Goal: Communication & Community: Answer question/provide support

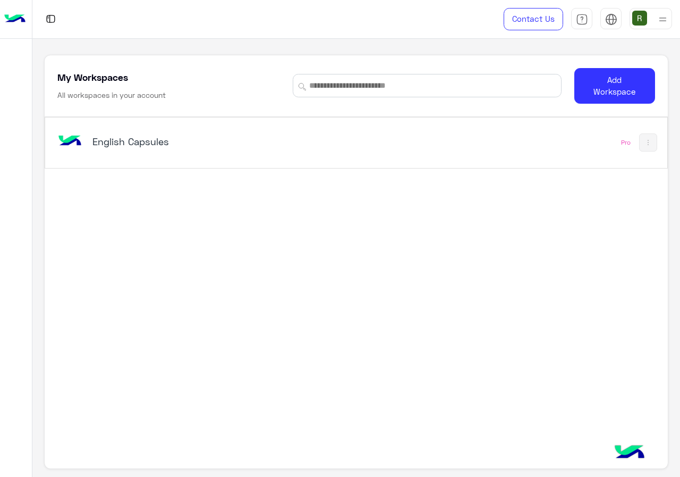
click at [308, 160] on div "English Capsules Pro" at bounding box center [356, 142] width 622 height 50
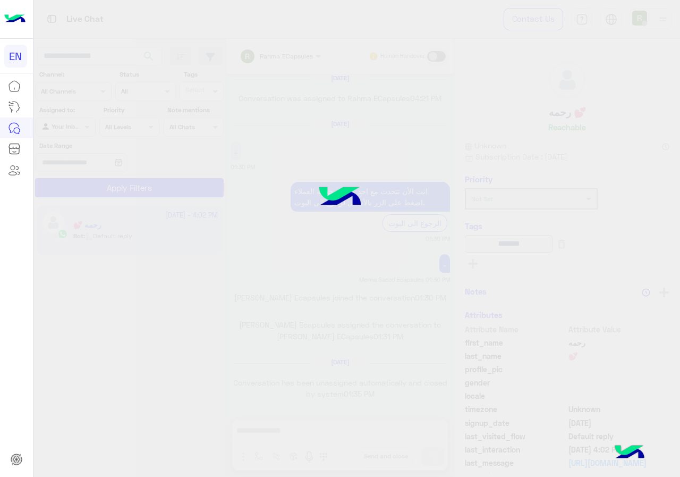
scroll to position [677, 0]
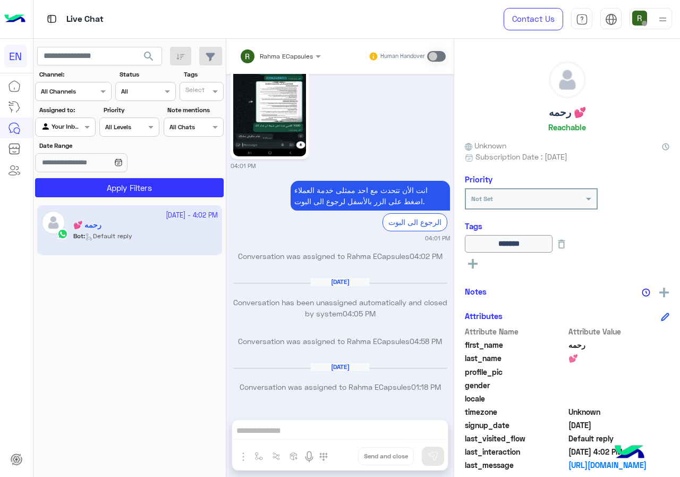
click at [84, 82] on div "Channel All Channels" at bounding box center [73, 91] width 77 height 19
click at [93, 138] on div "WhatsApp" at bounding box center [73, 133] width 77 height 21
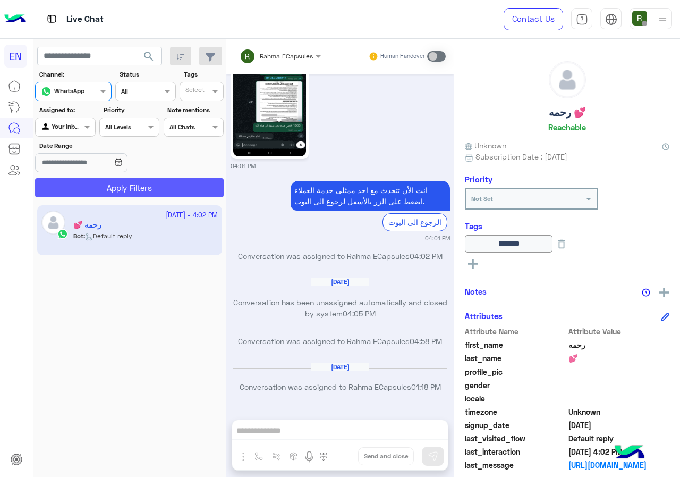
click at [117, 182] on button "Apply Filters" at bounding box center [129, 187] width 189 height 19
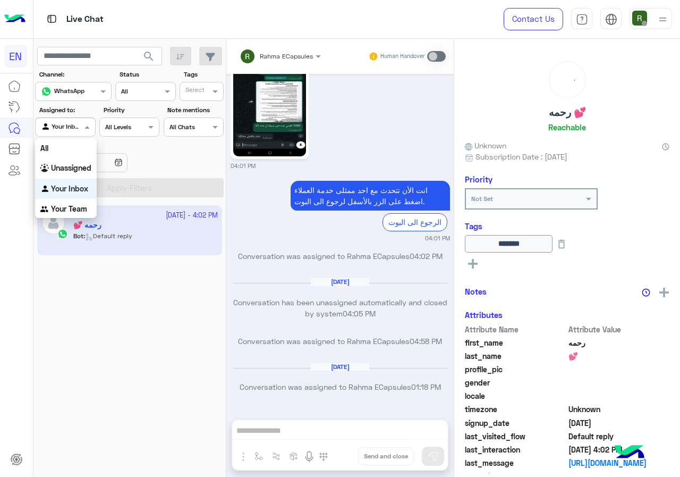
click at [57, 122] on input "text" at bounding box center [53, 126] width 24 height 10
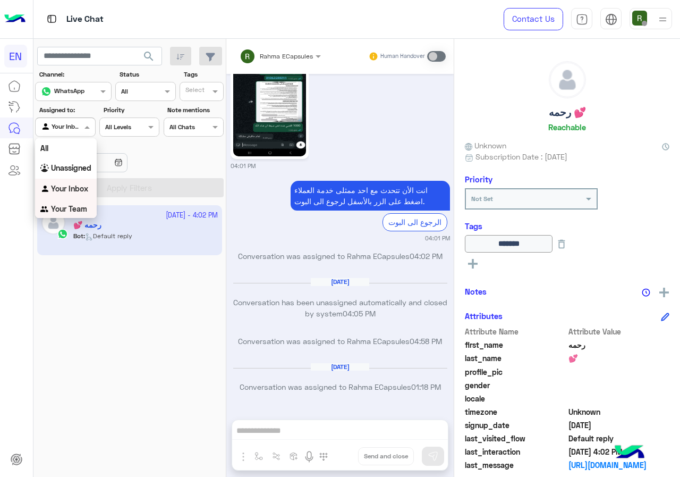
click at [78, 216] on div "Your Team" at bounding box center [66, 209] width 62 height 21
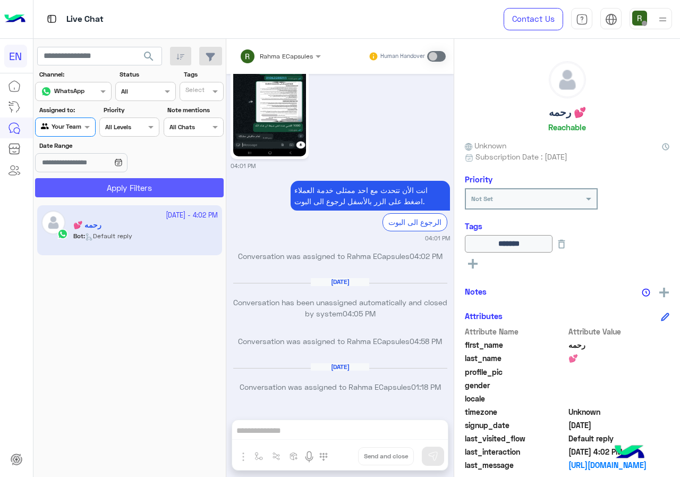
click at [88, 192] on button "Apply Filters" at bounding box center [129, 187] width 189 height 19
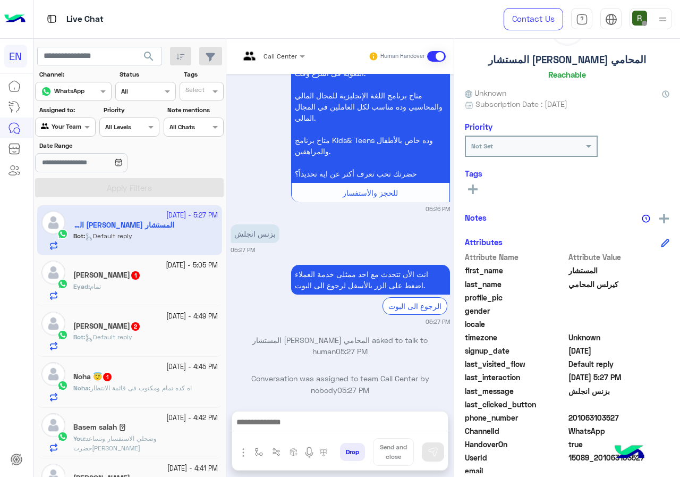
scroll to position [96, 0]
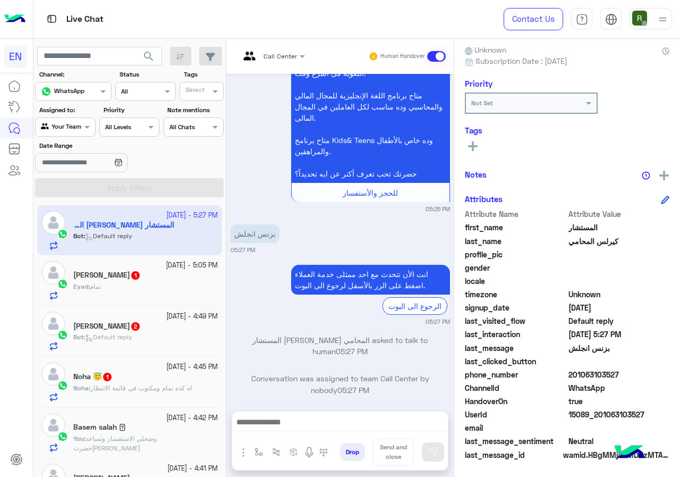
drag, startPoint x: 571, startPoint y: 372, endPoint x: 616, endPoint y: 371, distance: 44.6
click at [616, 371] on span "201063103527" at bounding box center [618, 374] width 101 height 11
copy span "01063103527"
click at [281, 53] on div at bounding box center [272, 54] width 76 height 10
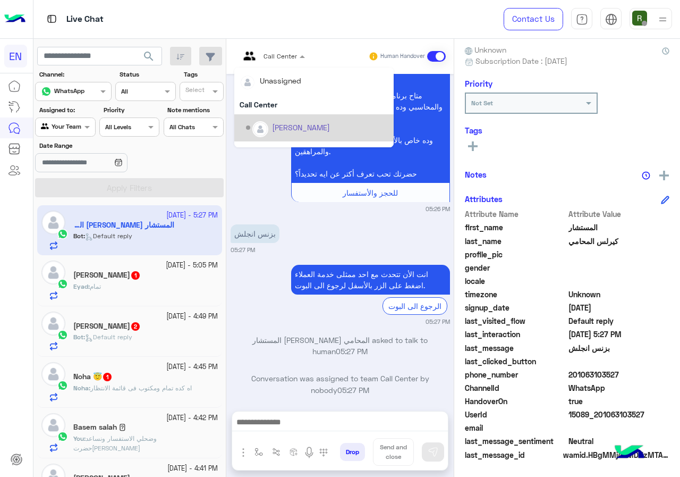
scroll to position [176, 0]
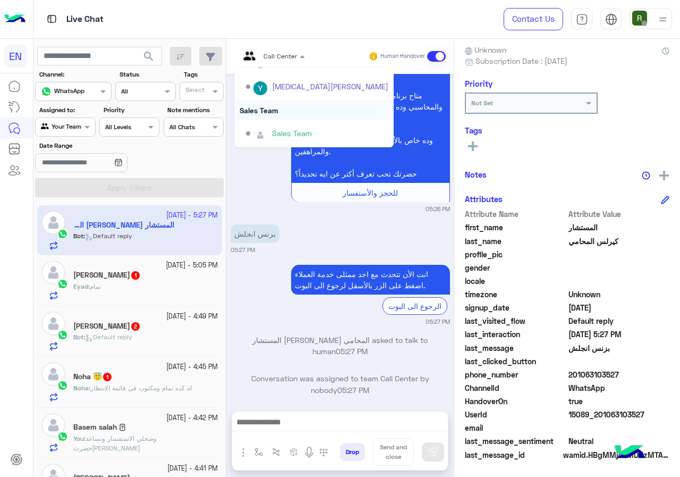
click at [292, 112] on div "Sales Team" at bounding box center [313, 110] width 159 height 20
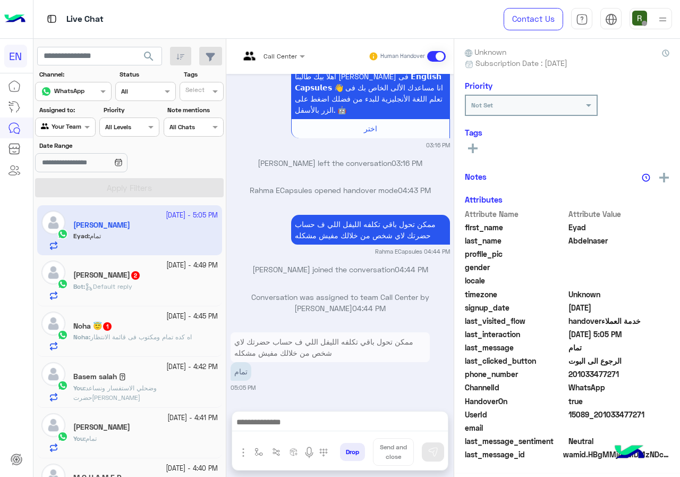
scroll to position [93, 0]
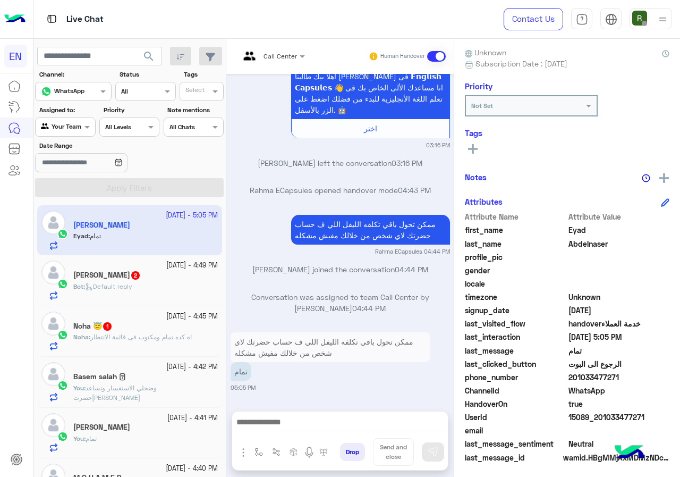
drag, startPoint x: 571, startPoint y: 376, endPoint x: 638, endPoint y: 377, distance: 67.0
click at [638, 377] on span "201033477271" at bounding box center [618, 376] width 101 height 11
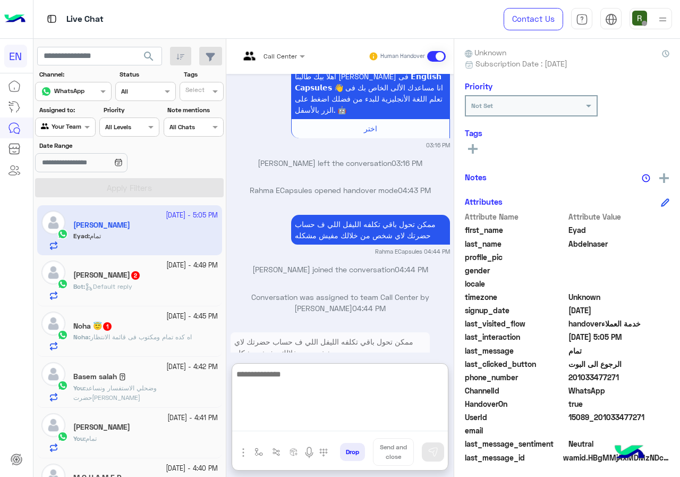
click at [330, 426] on textarea at bounding box center [340, 399] width 216 height 64
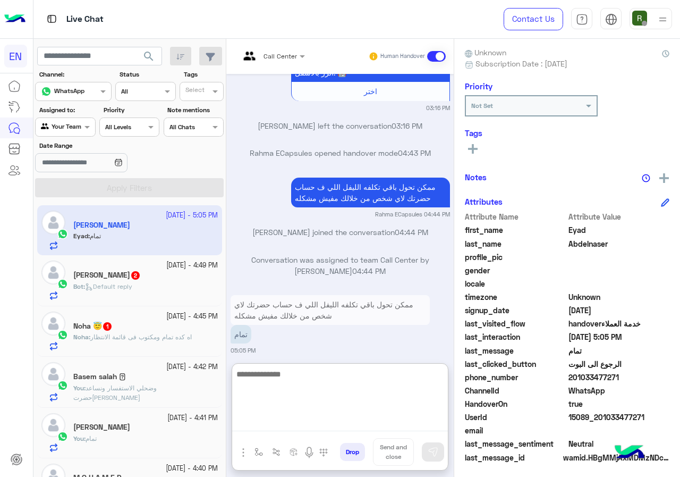
scroll to position [1030, 0]
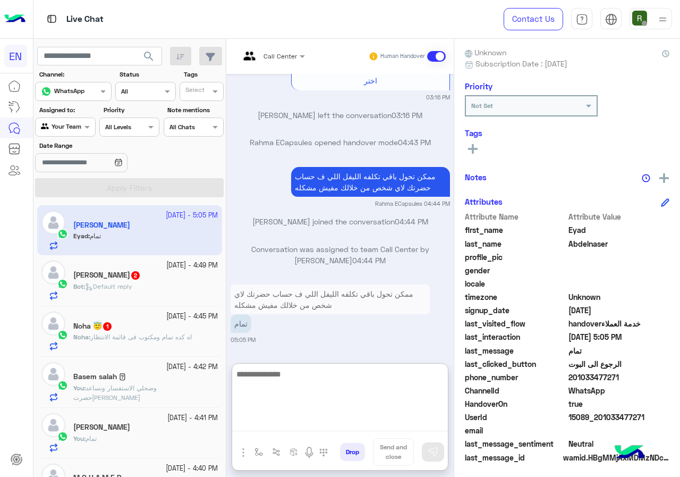
click at [337, 392] on textarea at bounding box center [340, 399] width 216 height 64
type textarea "**********"
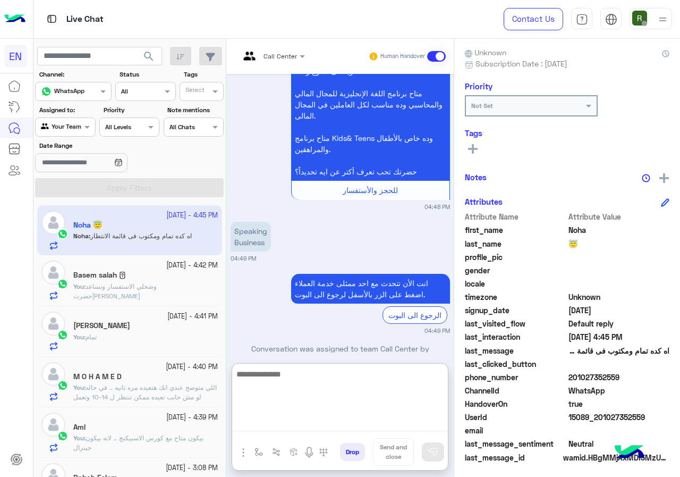
scroll to position [96, 0]
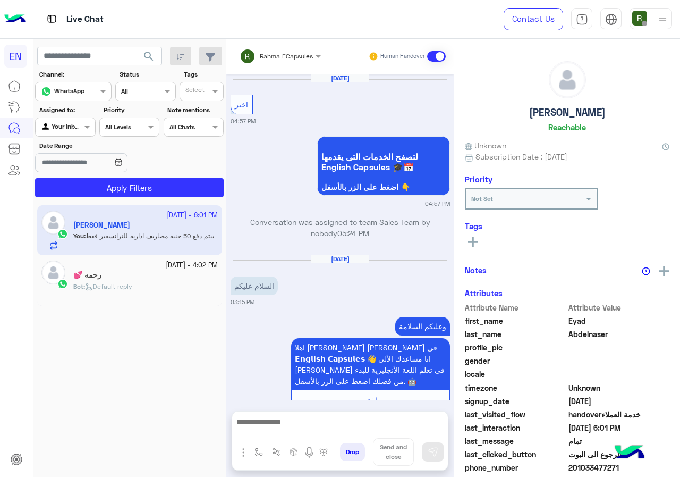
scroll to position [1006, 0]
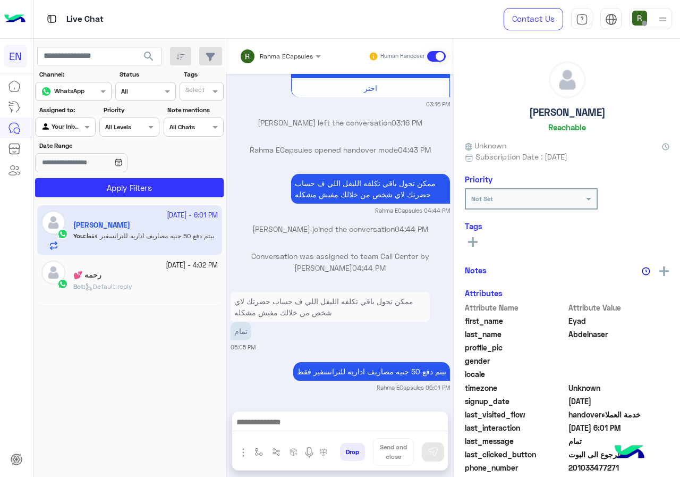
click at [277, 64] on div "Rahma ECapsules" at bounding box center [276, 56] width 73 height 21
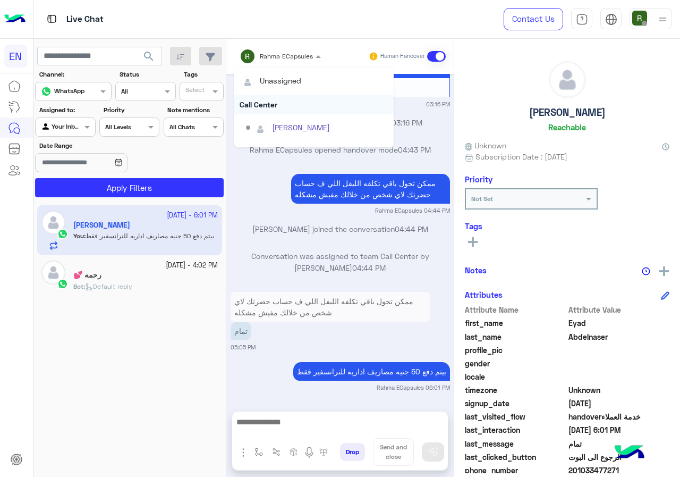
click at [276, 99] on div "Call Center" at bounding box center [313, 105] width 159 height 20
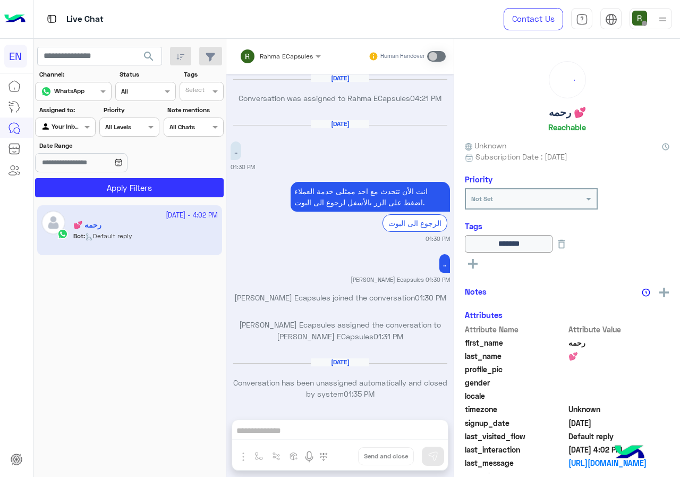
scroll to position [677, 0]
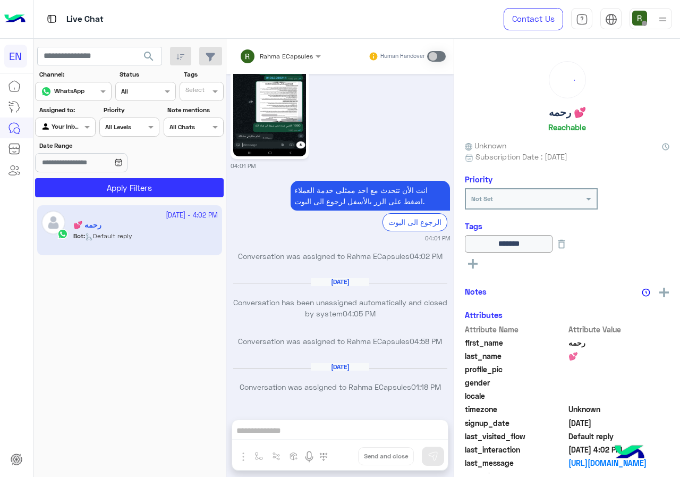
click at [73, 127] on div at bounding box center [65, 126] width 59 height 10
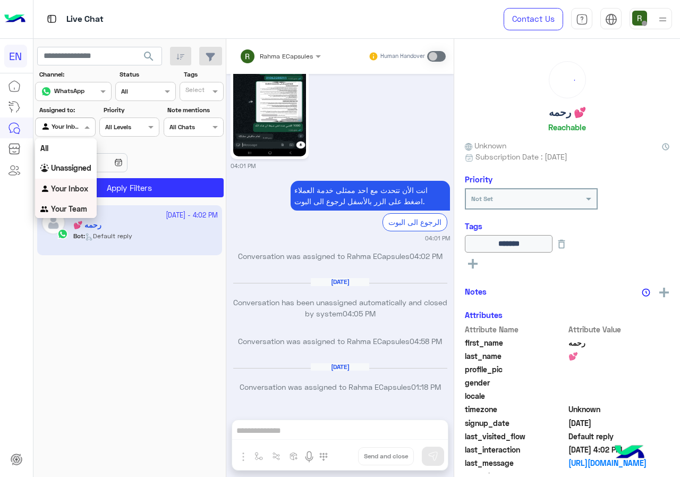
click at [86, 213] on b "Your Team" at bounding box center [69, 208] width 36 height 9
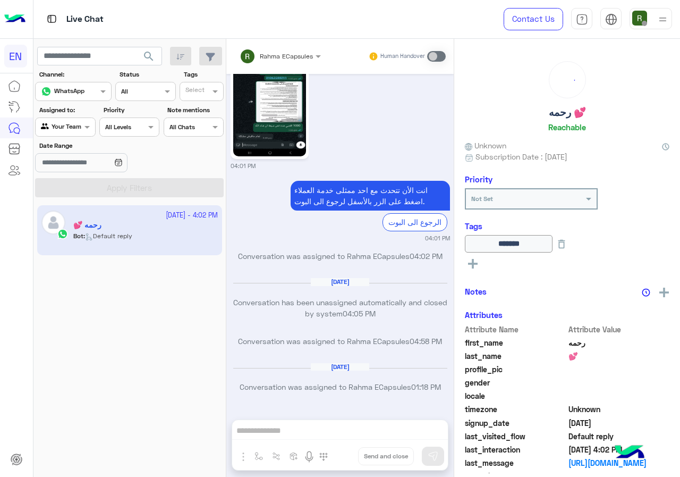
click at [146, 52] on span "search" at bounding box center [148, 56] width 13 height 13
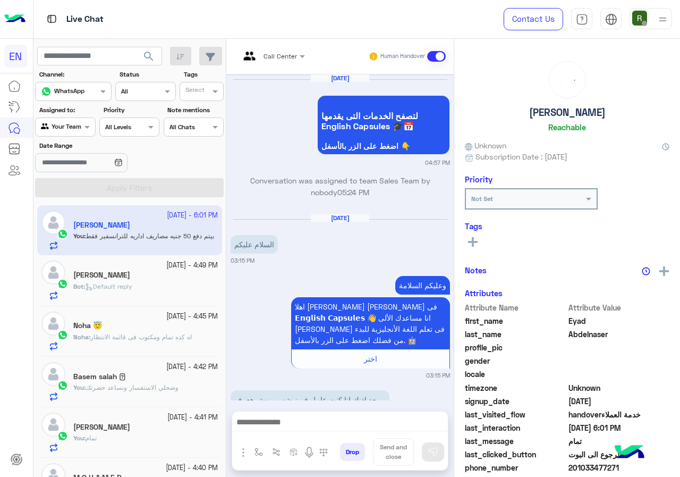
scroll to position [1004, 0]
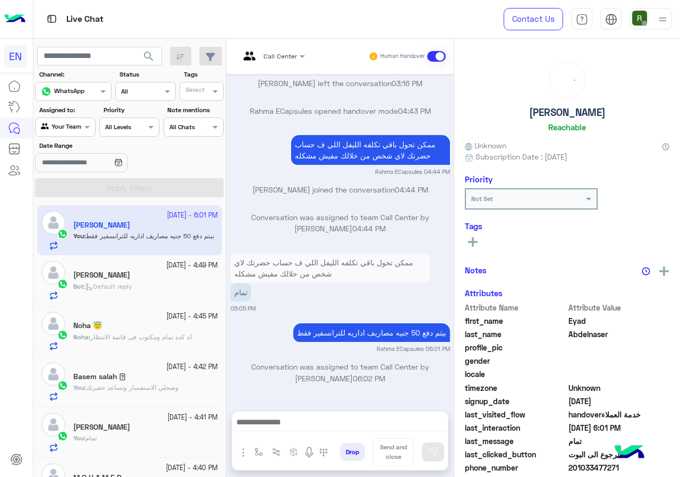
click at [173, 286] on div "Bot : Default reply" at bounding box center [145, 291] width 145 height 19
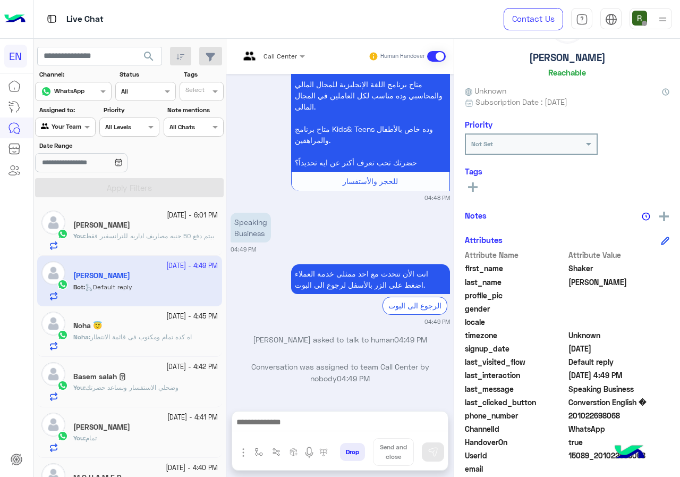
scroll to position [96, 0]
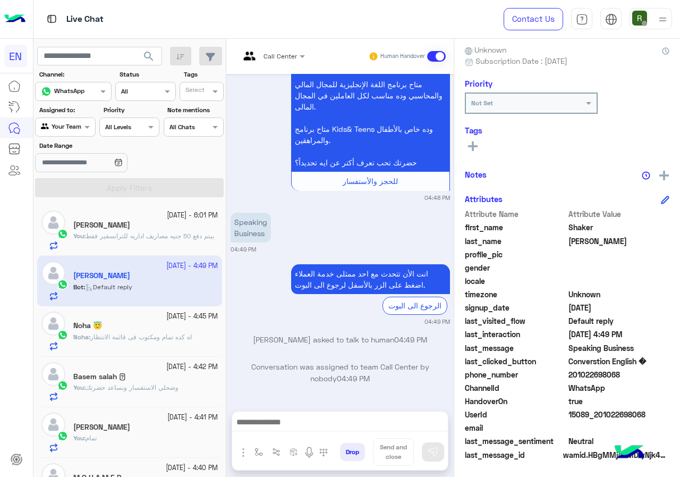
drag, startPoint x: 571, startPoint y: 371, endPoint x: 618, endPoint y: 371, distance: 47.3
click at [618, 371] on span "201022698068" at bounding box center [618, 374] width 101 height 11
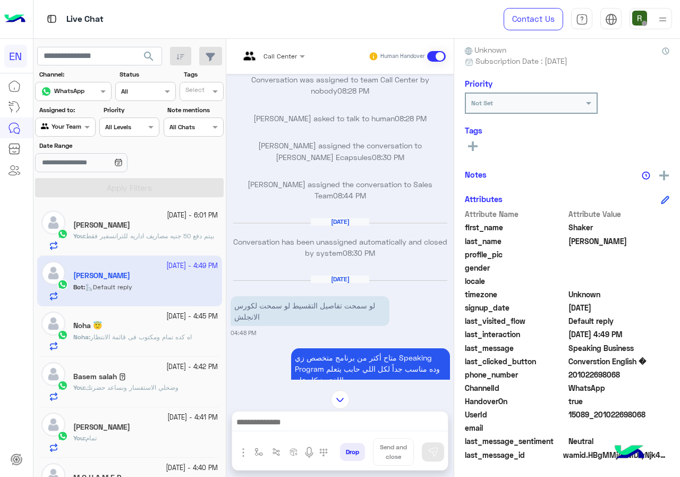
scroll to position [2113, 0]
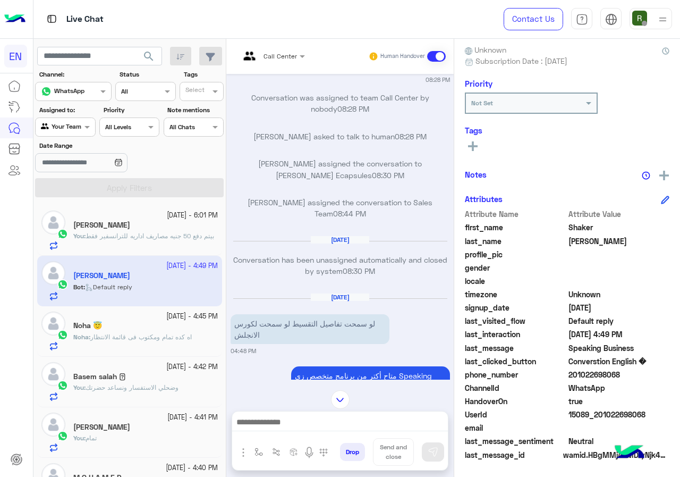
click at [266, 63] on div "Call Center" at bounding box center [268, 57] width 57 height 26
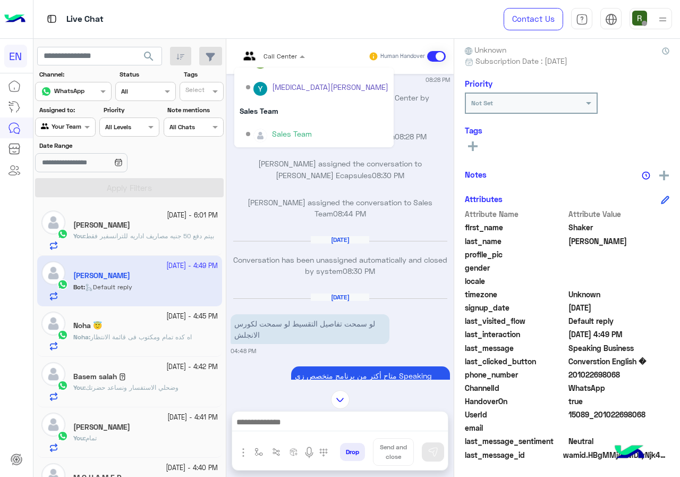
scroll to position [176, 0]
click at [301, 104] on div "Sales Team" at bounding box center [313, 110] width 159 height 20
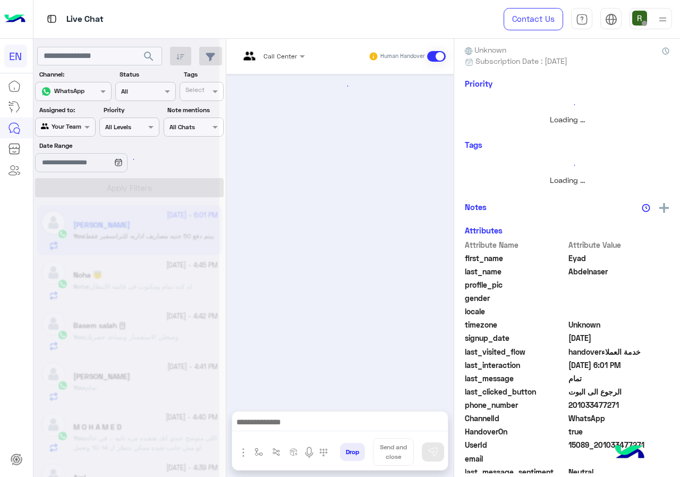
scroll to position [1004, 0]
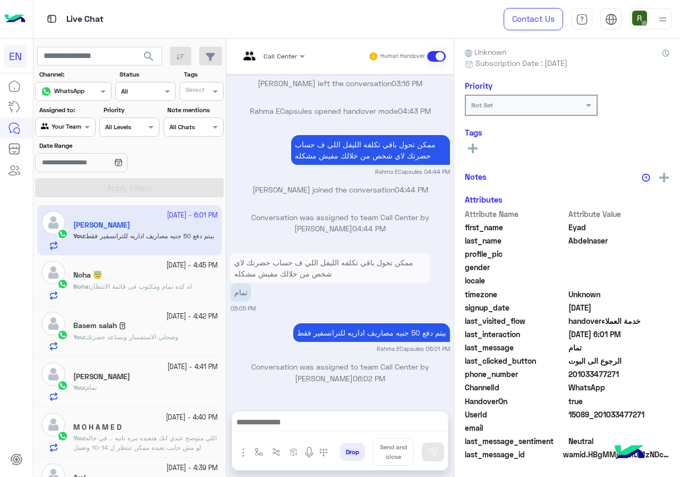
click at [184, 287] on span "اه كده تمام ومكتوب فى قائمة الانتظار" at bounding box center [140, 286] width 101 height 8
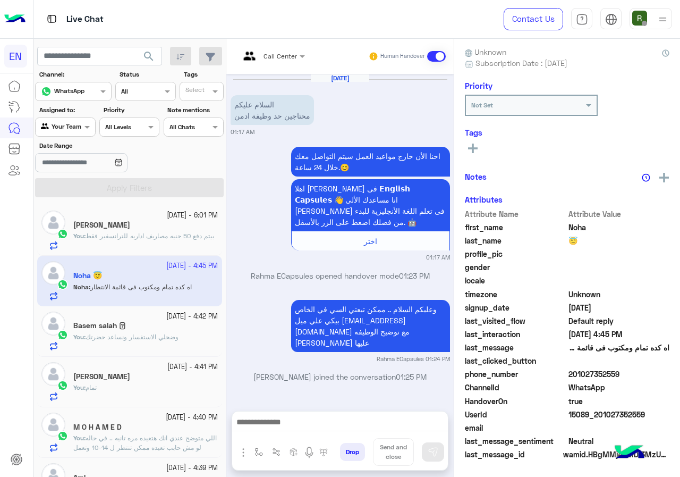
scroll to position [587, 0]
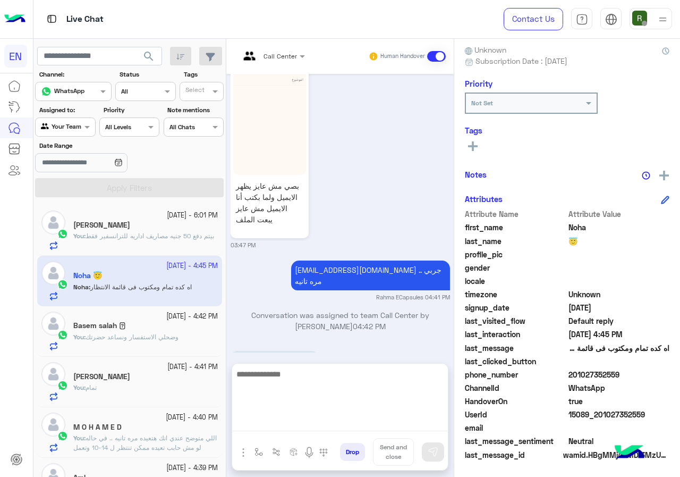
click at [306, 423] on textarea at bounding box center [340, 399] width 216 height 64
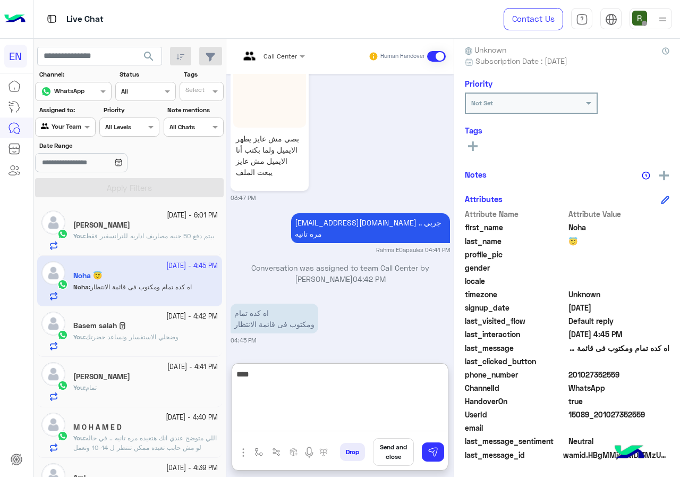
type textarea "****"
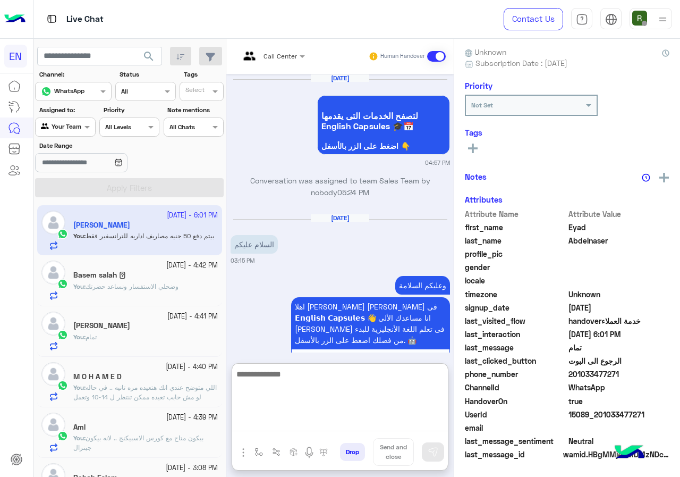
scroll to position [1052, 0]
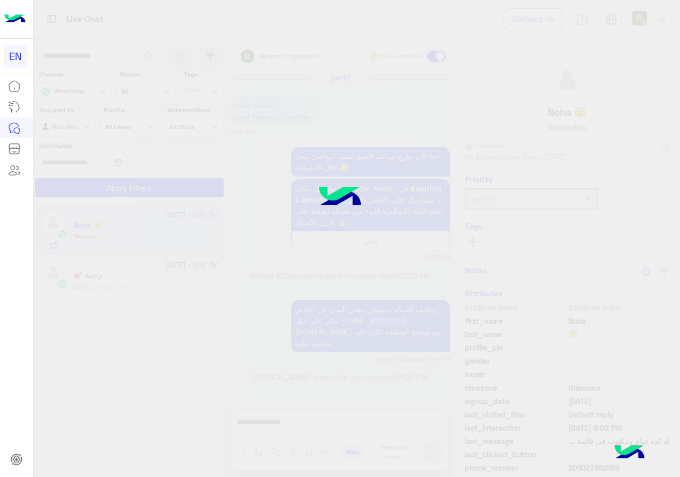
scroll to position [627, 0]
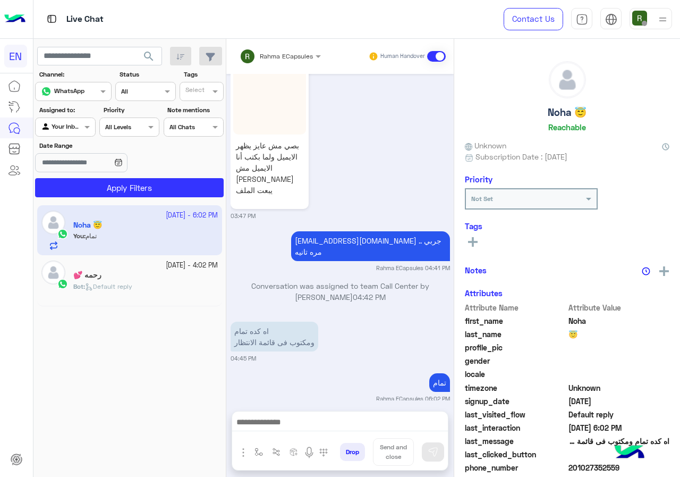
click at [271, 59] on span "Rahma ECapsules" at bounding box center [286, 56] width 53 height 8
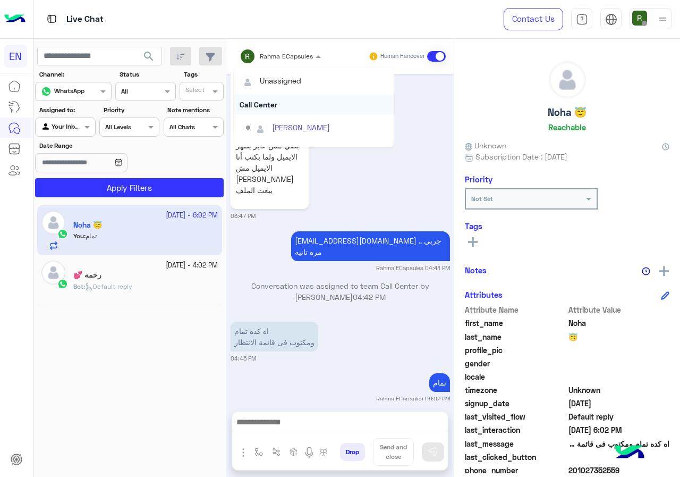
click at [271, 103] on div "Call Center" at bounding box center [313, 105] width 159 height 20
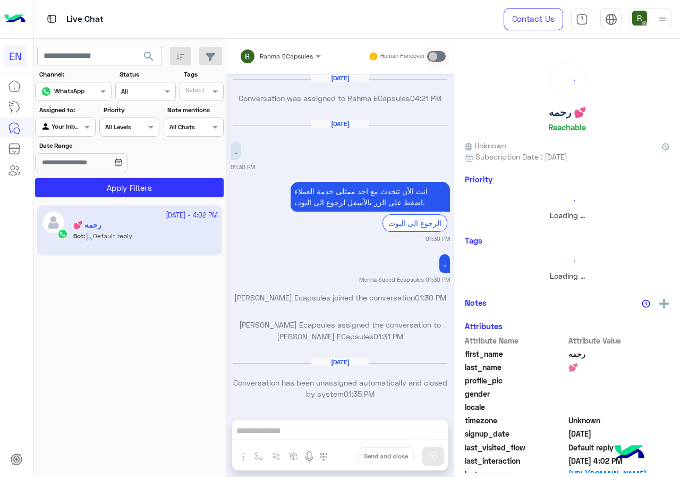
scroll to position [677, 0]
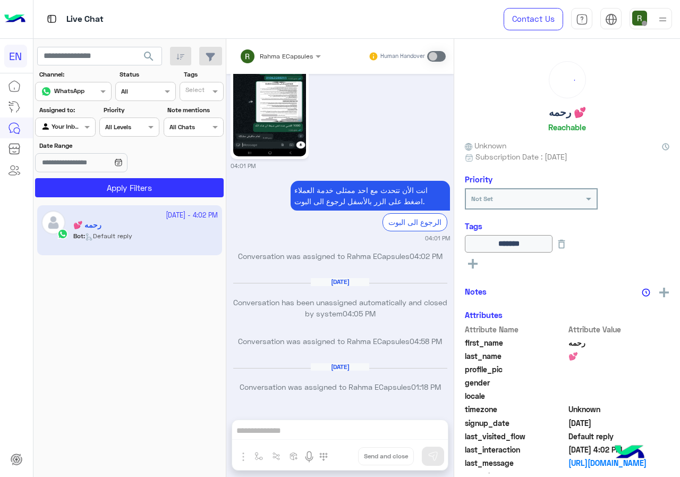
click at [44, 130] on img at bounding box center [46, 127] width 11 height 11
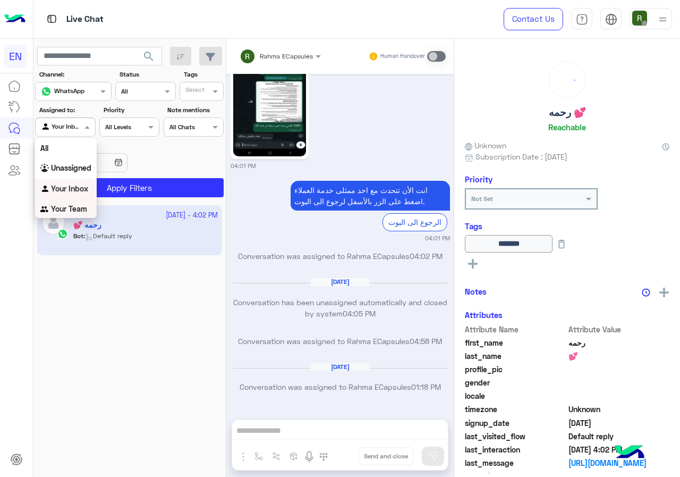
click at [72, 208] on b "Your Team" at bounding box center [69, 208] width 36 height 9
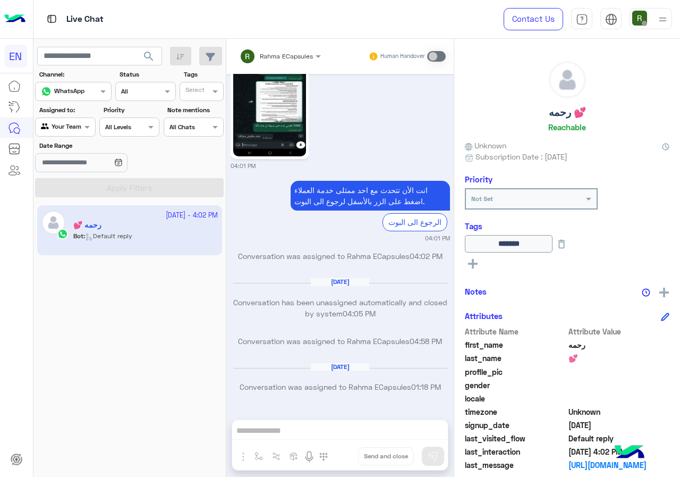
click at [145, 47] on button "search" at bounding box center [149, 58] width 26 height 23
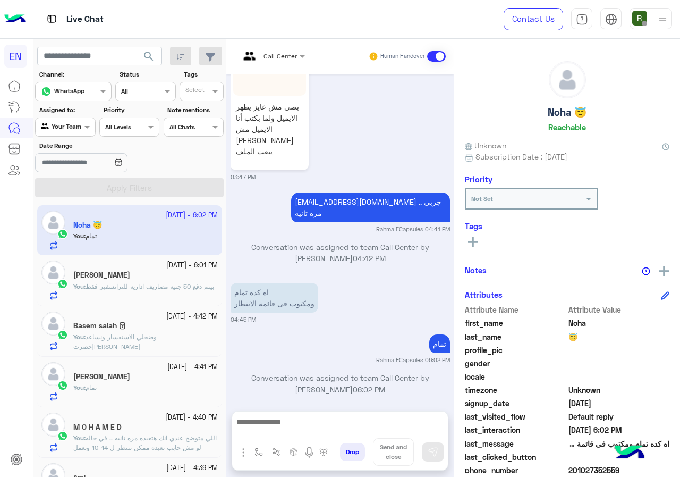
click at [71, 120] on div "Agent Filter Your Team" at bounding box center [65, 126] width 60 height 19
click at [76, 167] on b "Unassigned" at bounding box center [71, 166] width 40 height 9
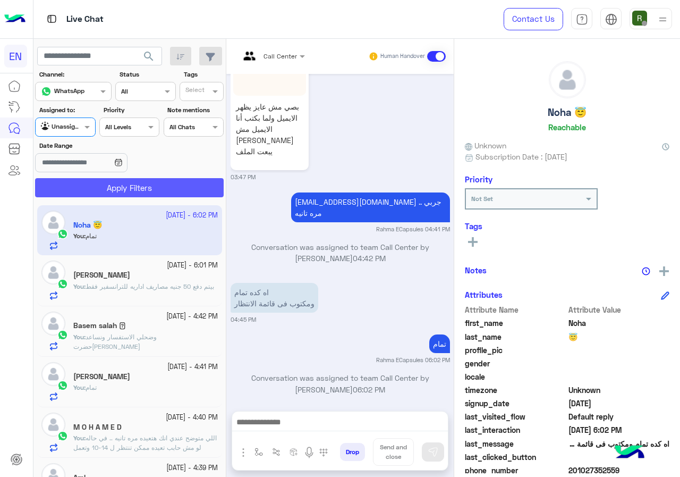
click at [84, 180] on button "Apply Filters" at bounding box center [129, 187] width 189 height 19
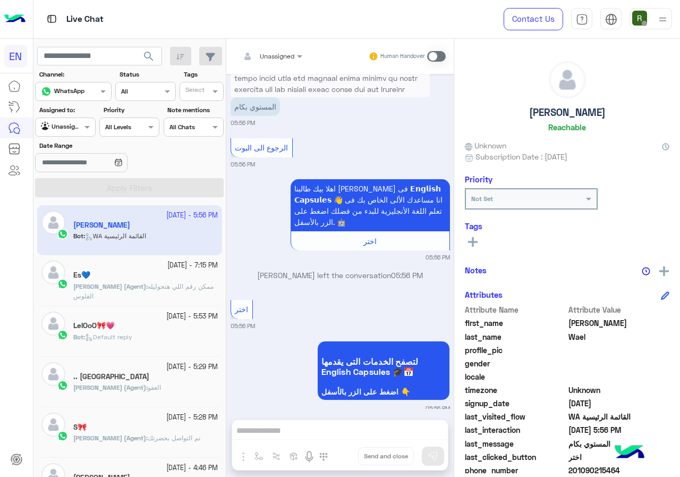
scroll to position [96, 0]
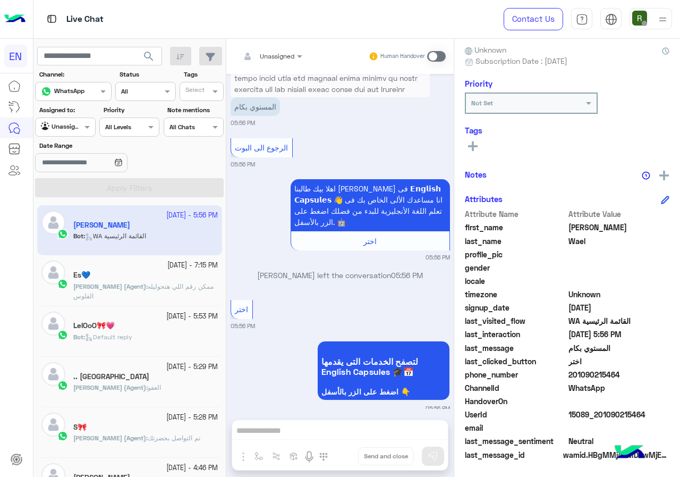
drag, startPoint x: 570, startPoint y: 373, endPoint x: 639, endPoint y: 373, distance: 69.1
click at [639, 373] on span "201090215464" at bounding box center [618, 374] width 101 height 11
copy span "01090215464"
click at [290, 52] on div at bounding box center [270, 54] width 73 height 10
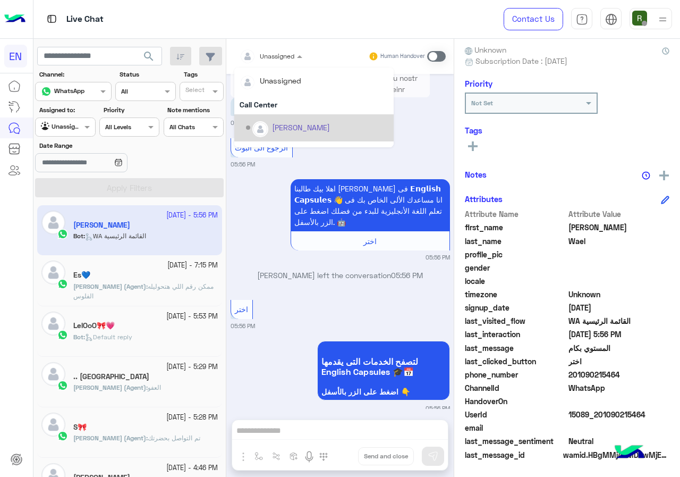
scroll to position [176, 0]
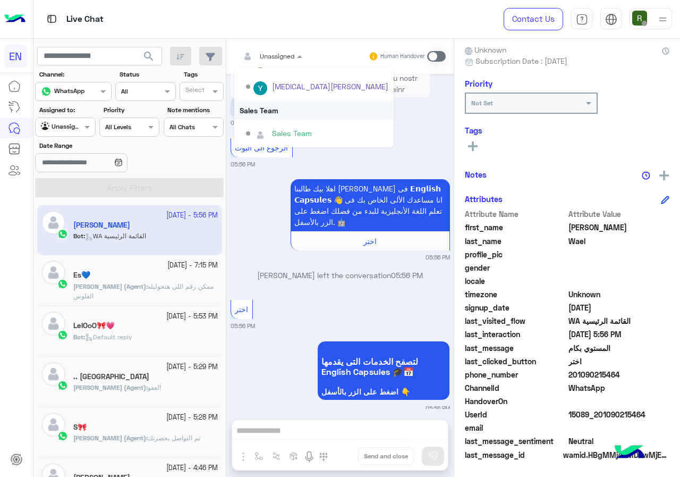
click at [281, 118] on div "Sales Team" at bounding box center [313, 110] width 159 height 20
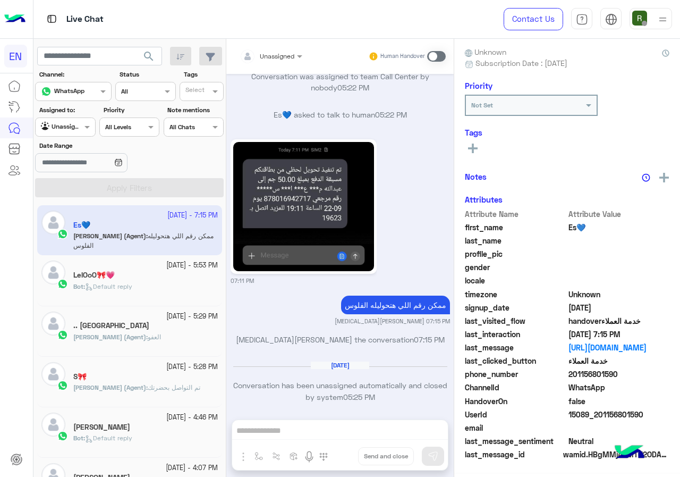
scroll to position [94, 0]
click at [173, 290] on div "Bot : Default reply" at bounding box center [145, 291] width 145 height 19
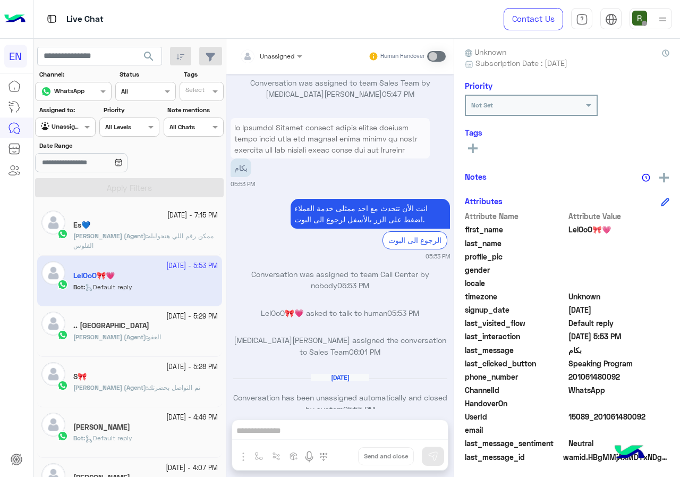
scroll to position [96, 0]
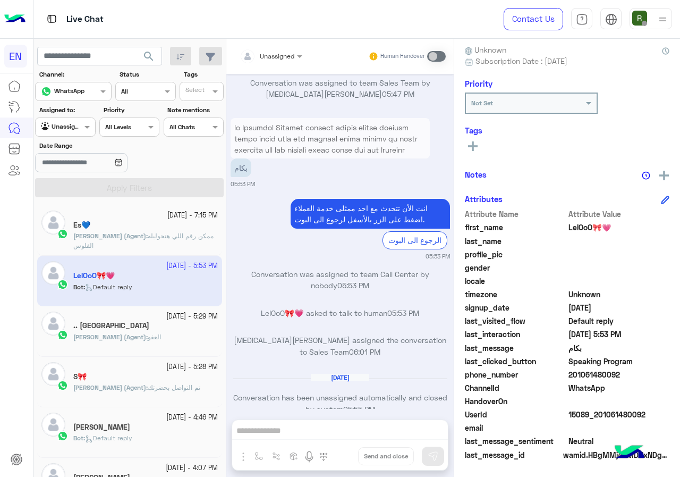
click at [294, 48] on div "Unassigned" at bounding box center [267, 56] width 55 height 21
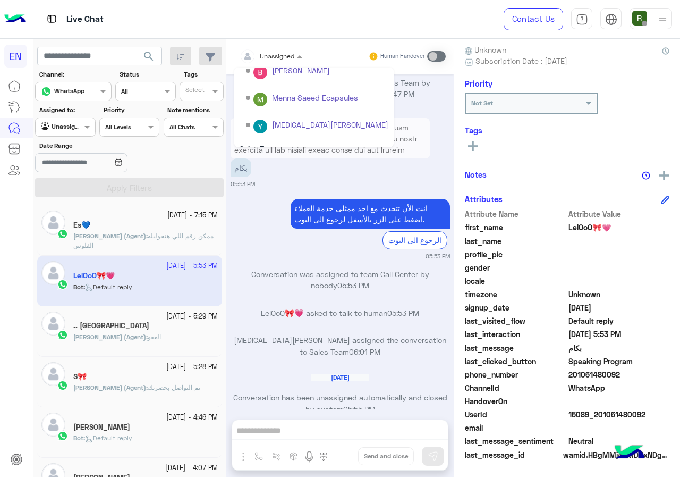
scroll to position [176, 0]
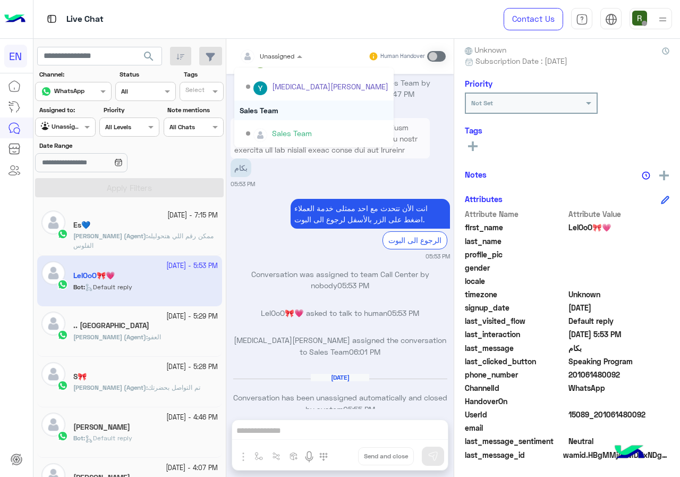
click at [287, 109] on div "Sales Team" at bounding box center [313, 110] width 159 height 20
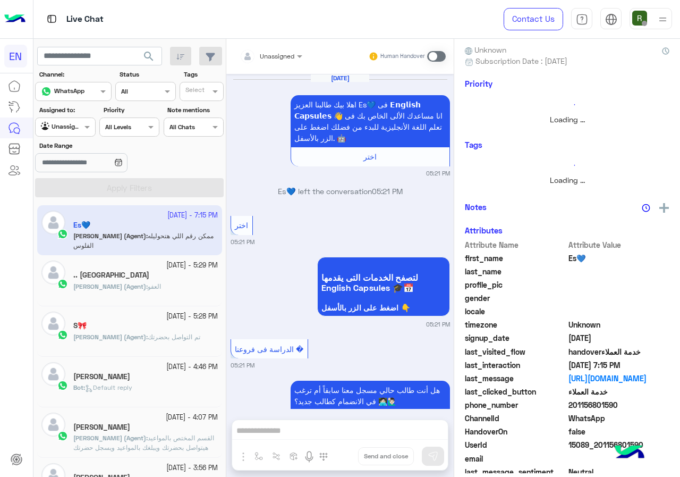
scroll to position [94, 0]
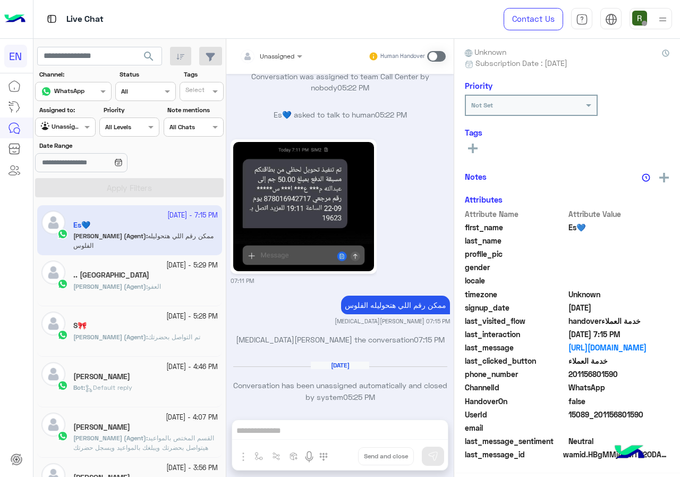
click at [139, 380] on div "Nancy Egy" at bounding box center [145, 377] width 145 height 11
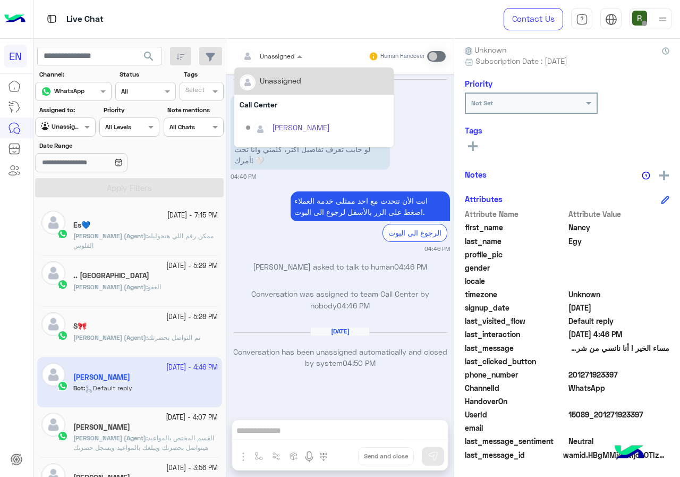
click at [250, 62] on img at bounding box center [248, 56] width 14 height 14
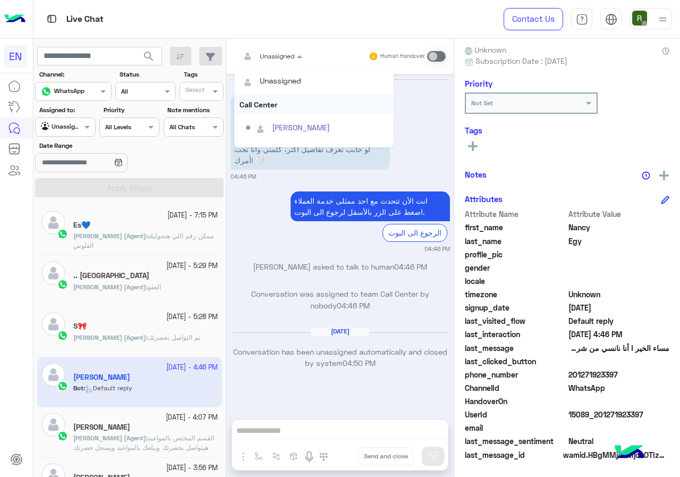
click at [273, 100] on div "Call Center" at bounding box center [313, 105] width 159 height 20
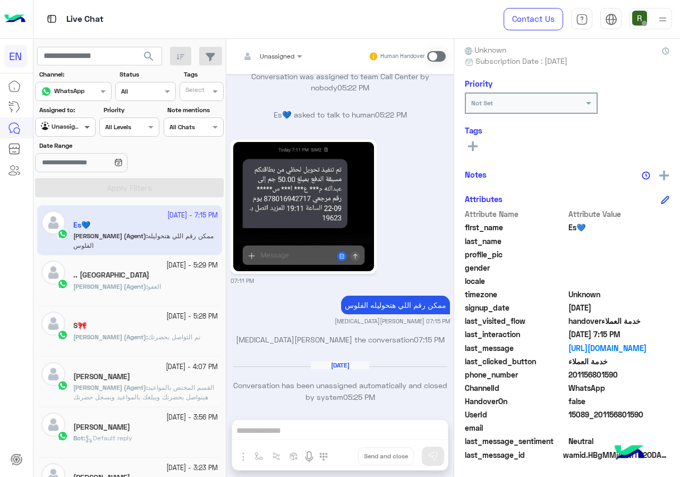
click at [86, 129] on span at bounding box center [88, 126] width 13 height 11
click at [90, 187] on div "Your Inbox" at bounding box center [66, 189] width 62 height 21
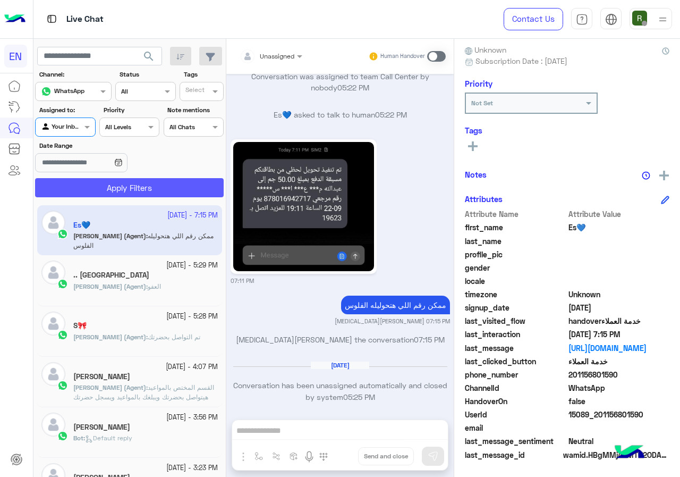
click at [101, 189] on button "Apply Filters" at bounding box center [129, 187] width 189 height 19
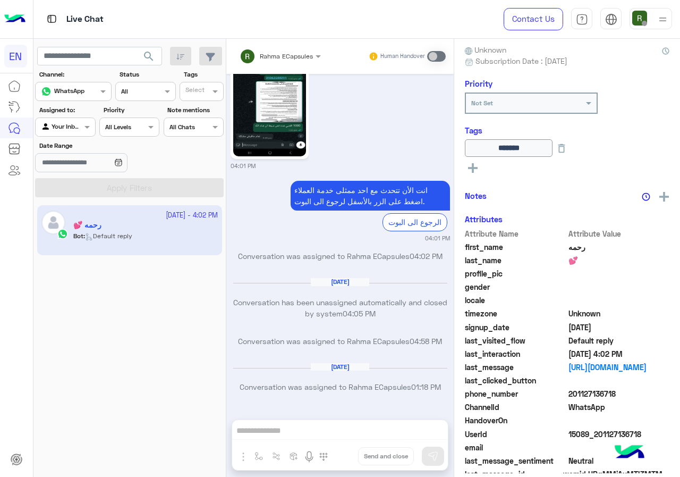
click at [82, 137] on section "Channel: Channel WhatsApp Status Channel All Tags Select Assigned to: Agent Fil…" at bounding box center [129, 134] width 177 height 128
click at [81, 135] on div "Agent Filter Your Inbox" at bounding box center [65, 126] width 60 height 19
click at [78, 214] on div "Your Team" at bounding box center [66, 209] width 62 height 21
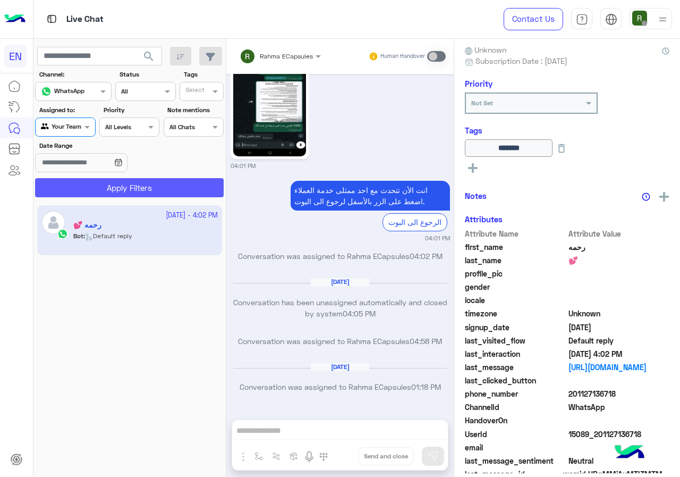
click at [99, 191] on button "Apply Filters" at bounding box center [129, 187] width 189 height 19
